Goal: Check status: Check status

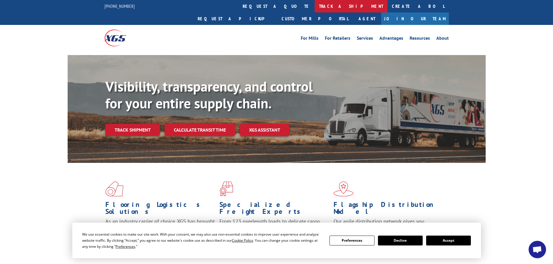
click at [315, 7] on link "track a shipment" at bounding box center [351, 6] width 73 height 12
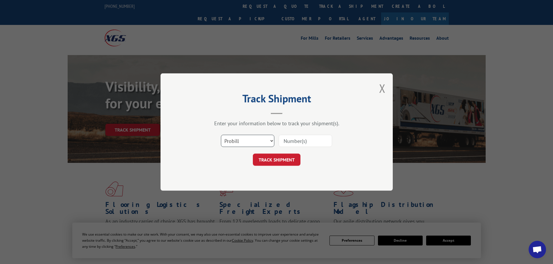
click at [263, 138] on select "Select category... Probill BOL PO" at bounding box center [247, 141] width 53 height 12
select select "bol"
click at [221, 135] on select "Select category... Probill BOL PO" at bounding box center [247, 141] width 53 height 12
click at [302, 139] on input at bounding box center [305, 141] width 53 height 12
paste input "FPX00324549"
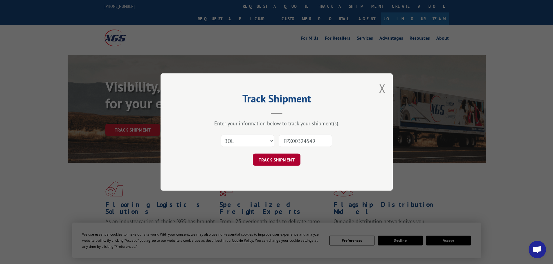
type input "FPX00324549"
click at [287, 155] on button "TRACK SHIPMENT" at bounding box center [277, 160] width 48 height 12
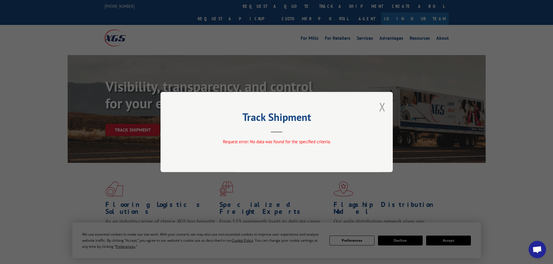
click at [383, 106] on button "Close modal" at bounding box center [382, 106] width 6 height 15
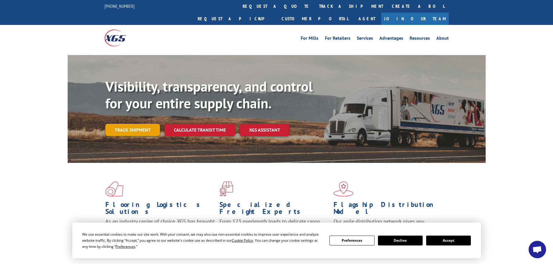
click at [133, 124] on link "Track shipment" at bounding box center [132, 130] width 55 height 12
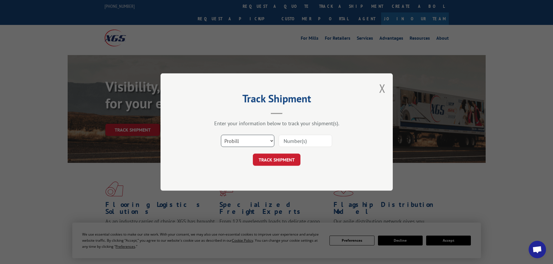
click at [240, 141] on select "Select category... Probill BOL PO" at bounding box center [247, 141] width 53 height 12
click at [221, 135] on select "Select category... Probill BOL PO" at bounding box center [247, 141] width 53 height 12
click at [307, 140] on input at bounding box center [305, 141] width 53 height 12
type input "FPX00324549"
click at [280, 159] on button "TRACK SHIPMENT" at bounding box center [277, 160] width 48 height 12
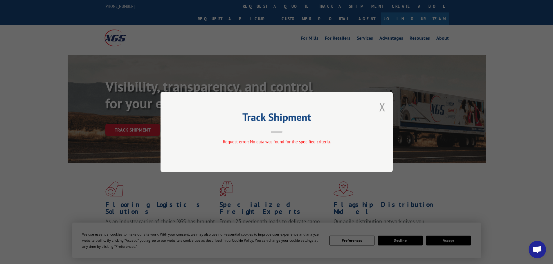
click at [383, 108] on button "Close modal" at bounding box center [382, 106] width 6 height 15
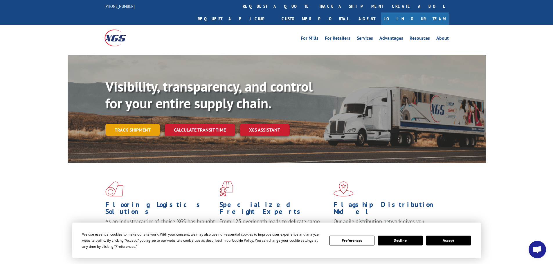
click at [144, 124] on link "Track shipment" at bounding box center [132, 130] width 55 height 12
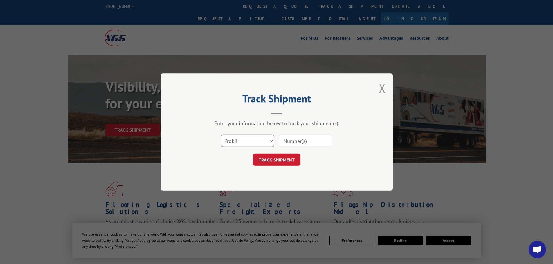
click at [247, 138] on select "Select category... Probill BOL PO" at bounding box center [247, 141] width 53 height 12
select select "bol"
click at [221, 135] on select "Select category... Probill BOL PO" at bounding box center [247, 141] width 53 height 12
click at [311, 139] on input at bounding box center [305, 141] width 53 height 12
type input "FPX00324549"
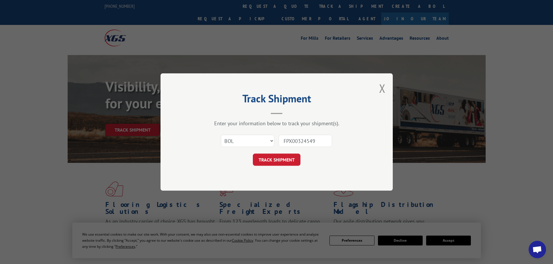
click button "TRACK SHIPMENT" at bounding box center [277, 160] width 48 height 12
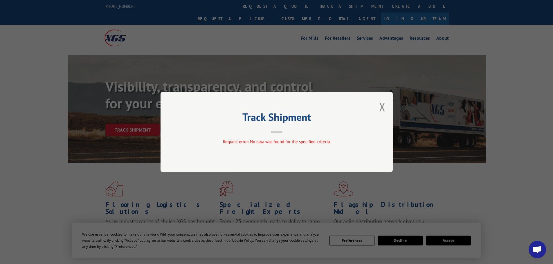
click at [385, 102] on div "Track Shipment Request error: No data was found for the specified criteria." at bounding box center [276, 132] width 232 height 80
click at [381, 107] on button "Close modal" at bounding box center [382, 106] width 6 height 15
